Goal: Transaction & Acquisition: Book appointment/travel/reservation

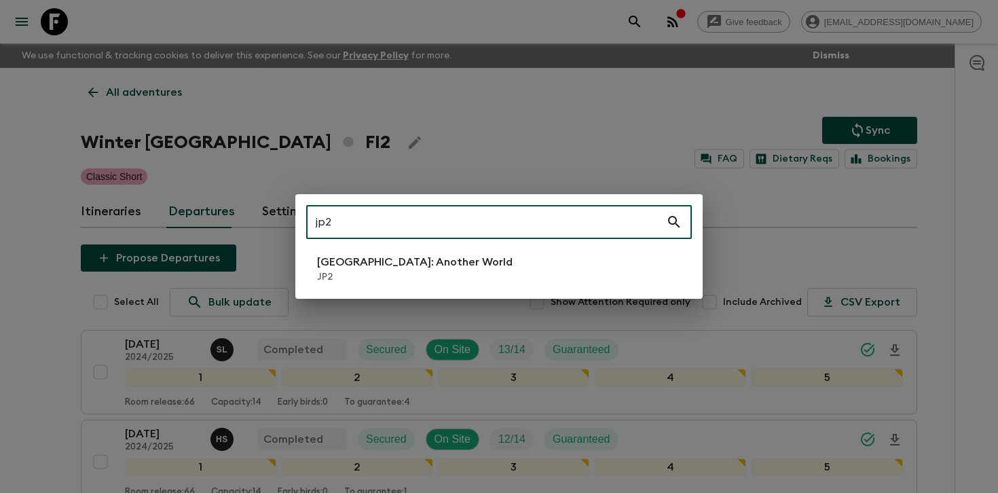
scroll to position [1074, 0]
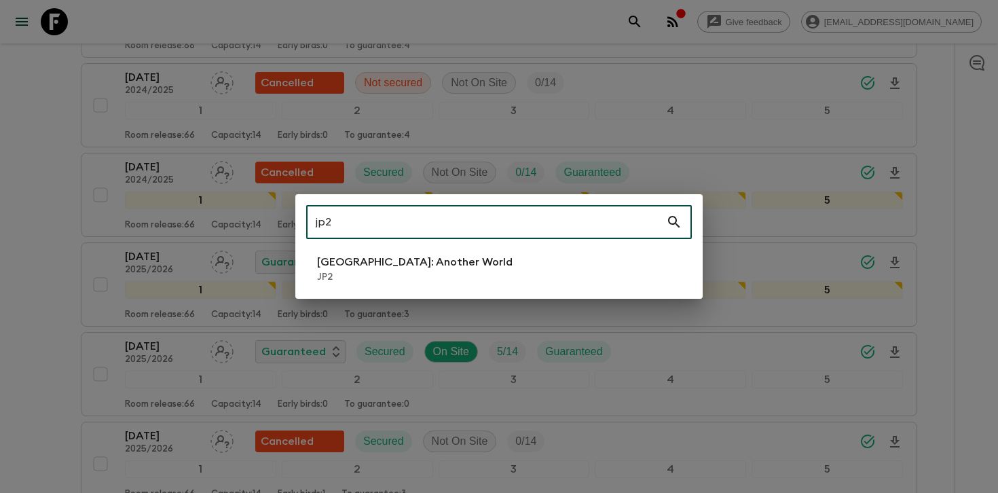
type input "jp2"
click at [378, 274] on p "JP2" at bounding box center [415, 277] width 196 height 14
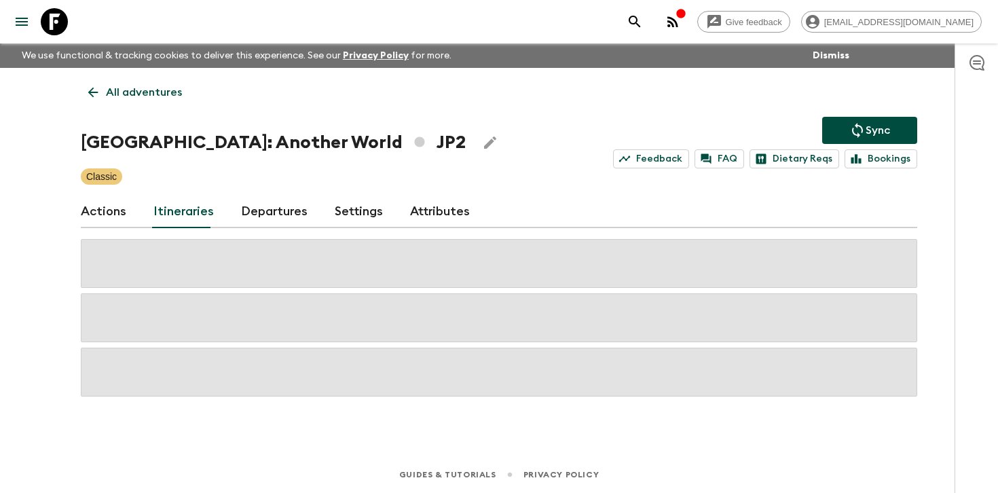
click at [257, 132] on h1 "[GEOGRAPHIC_DATA]: Another World JP2" at bounding box center [273, 142] width 385 height 27
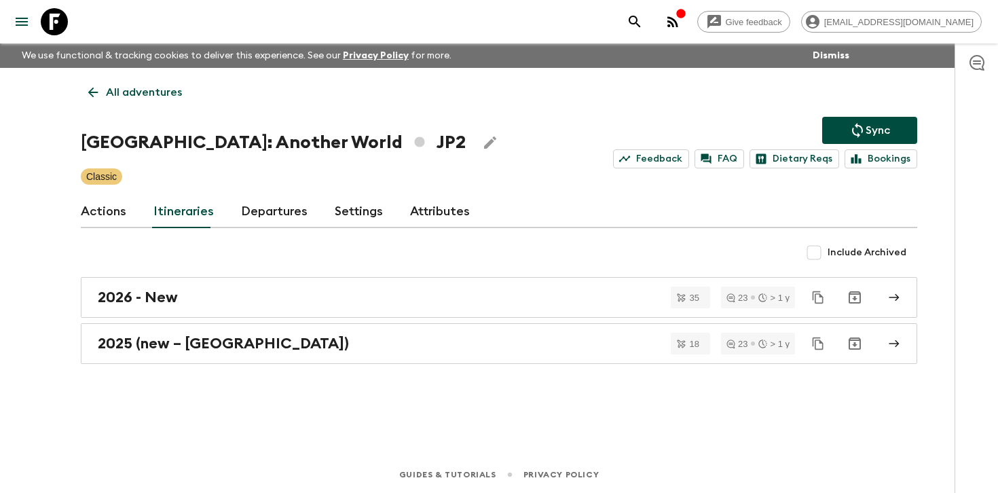
click at [259, 216] on link "Departures" at bounding box center [274, 212] width 67 height 33
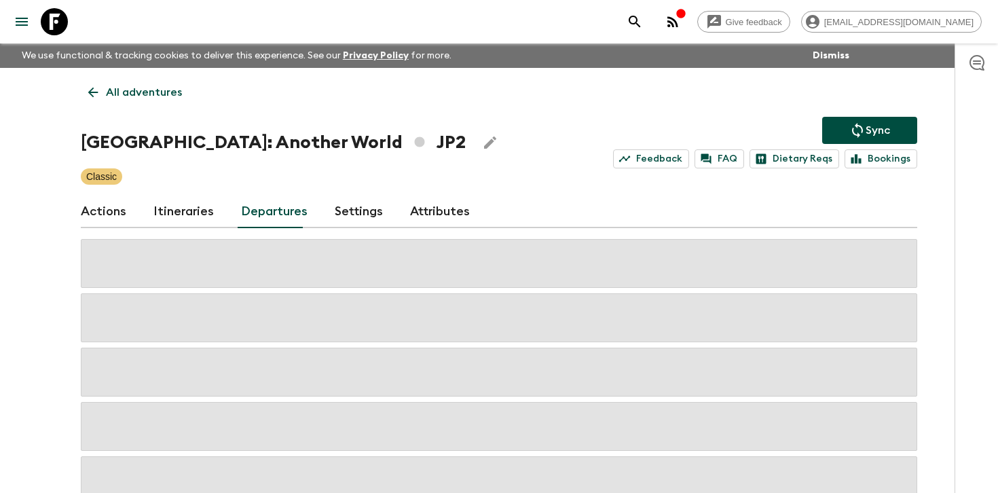
click at [940, 221] on div "Give feedback [PERSON_NAME][EMAIL_ADDRESS][DOMAIN_NAME] We use functional & tra…" at bounding box center [499, 290] width 998 height 580
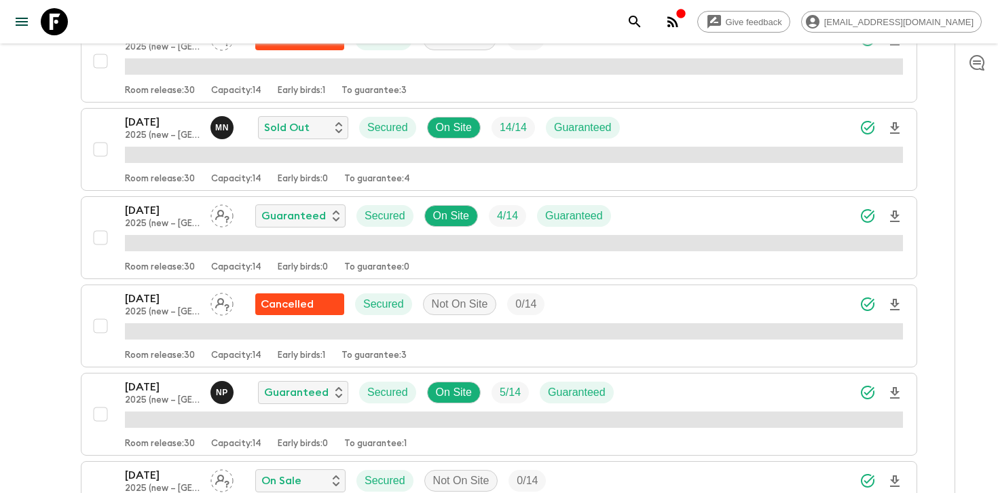
scroll to position [1106, 0]
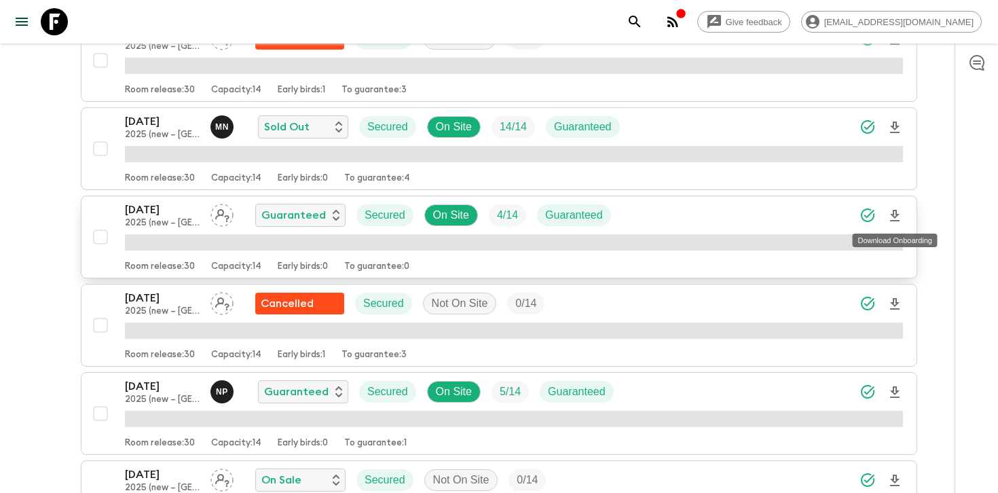
click at [897, 215] on icon "Download Onboarding" at bounding box center [895, 216] width 10 height 12
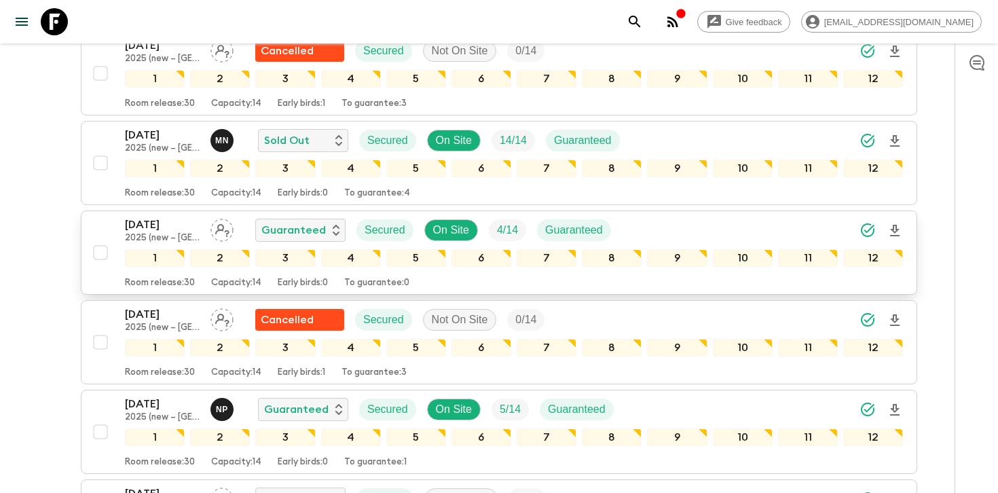
scroll to position [1118, 0]
